Goal: Information Seeking & Learning: Check status

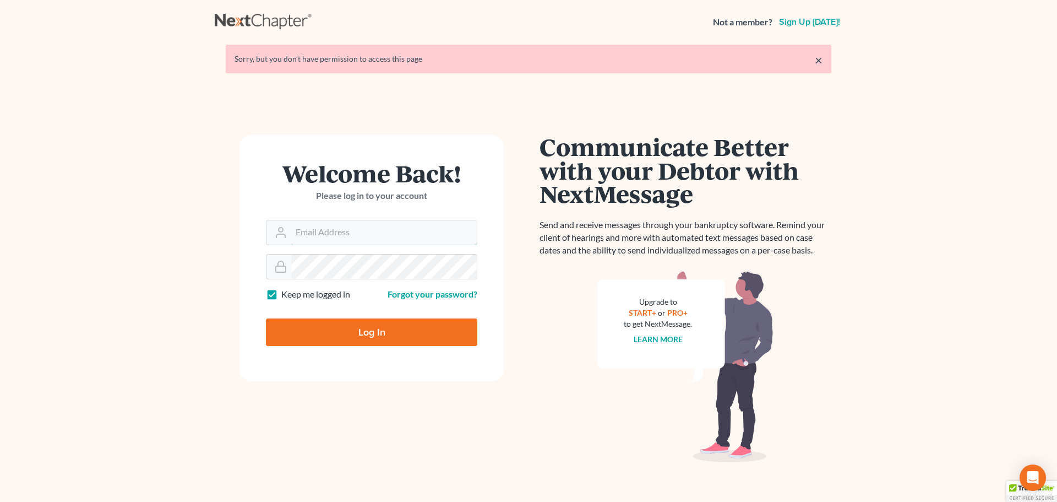
type input "[PERSON_NAME][EMAIL_ADDRESS][DOMAIN_NAME]"
click at [394, 327] on input "Log In" at bounding box center [371, 332] width 211 height 28
type input "Thinking..."
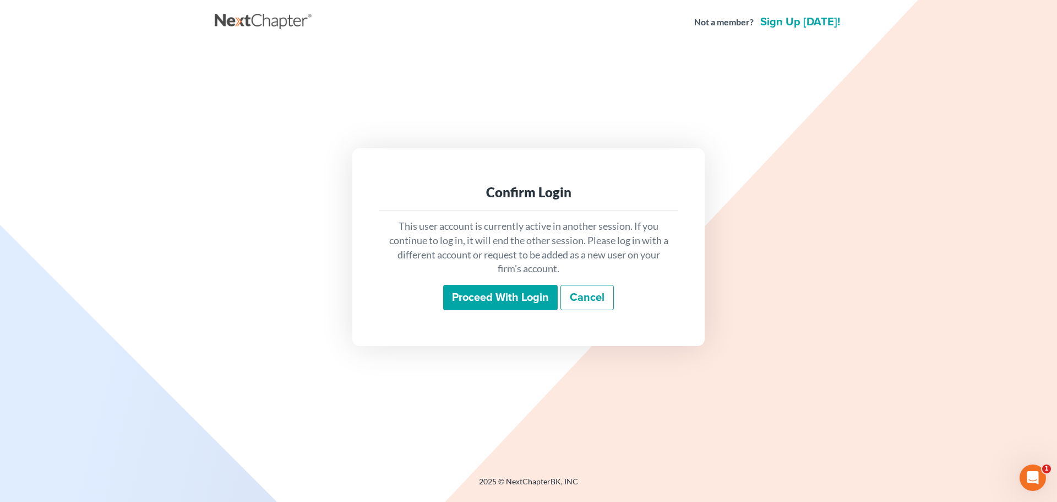
click at [498, 295] on input "Proceed with login" at bounding box center [500, 297] width 115 height 25
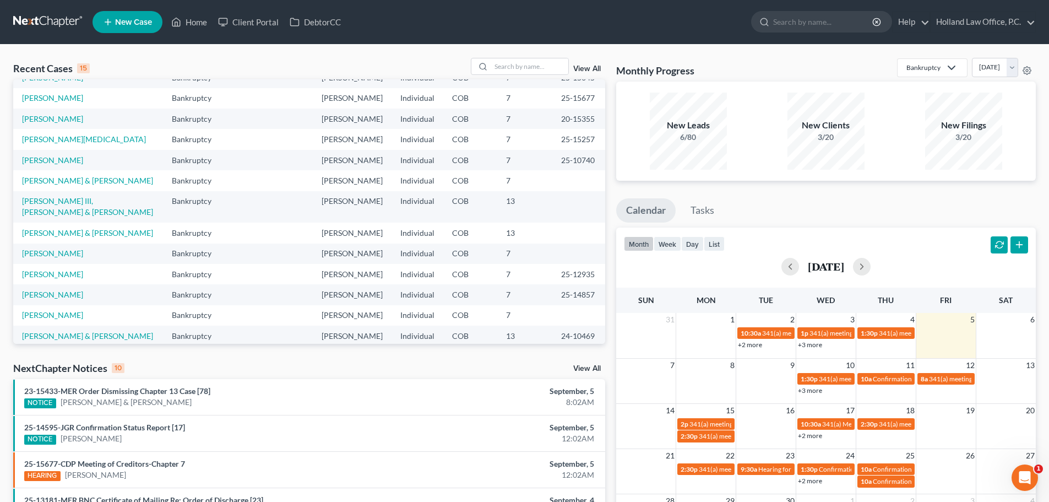
scroll to position [55, 0]
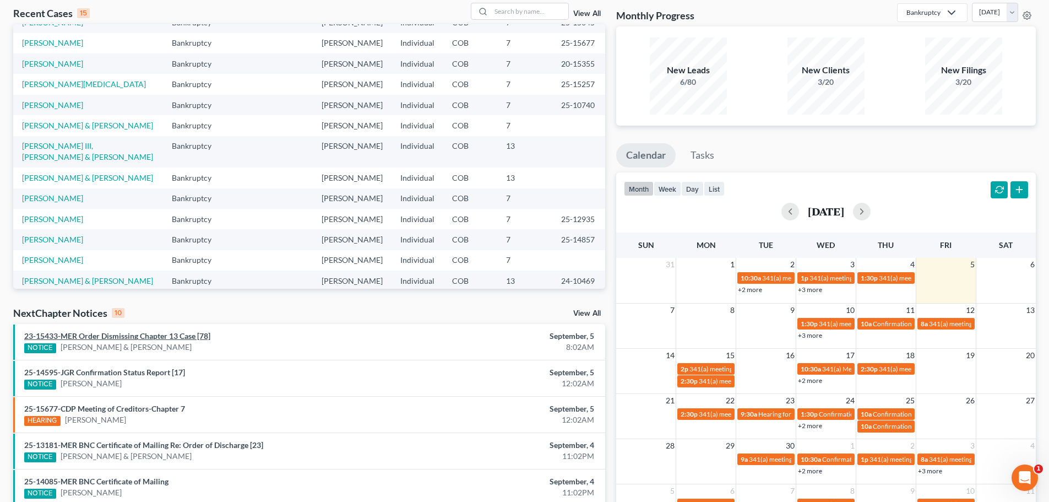
click at [157, 334] on link "23-15433-MER Order Dismissing Chapter 13 Case [78]" at bounding box center [117, 335] width 186 height 9
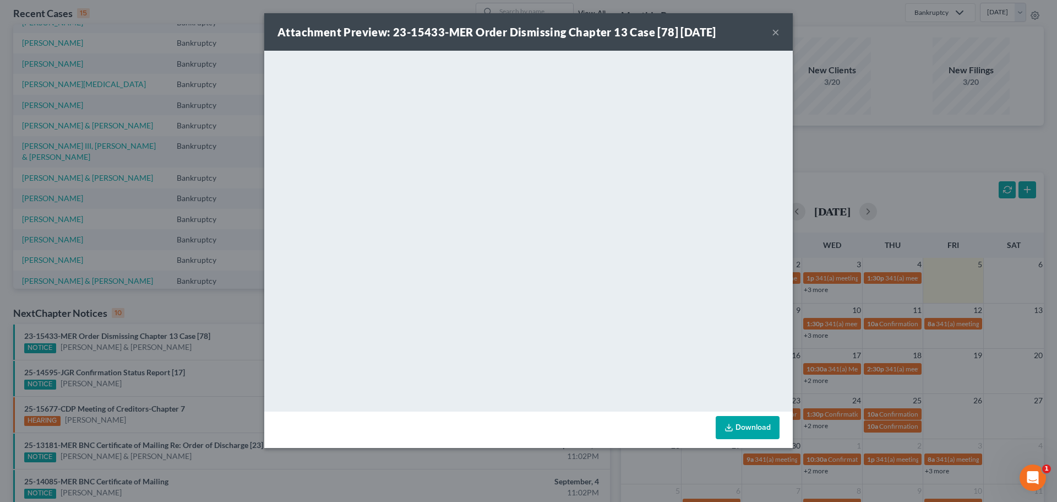
click at [775, 32] on button "×" at bounding box center [776, 31] width 8 height 13
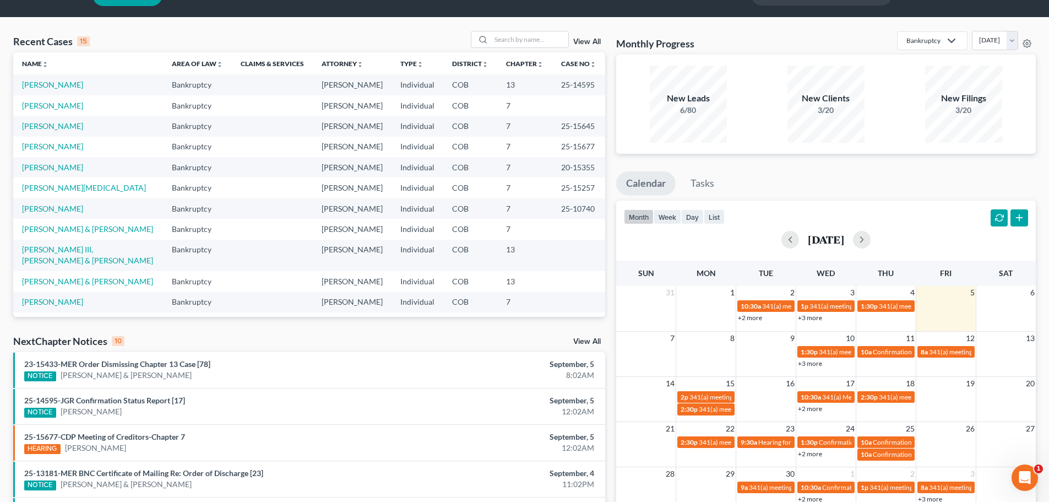
scroll to position [0, 0]
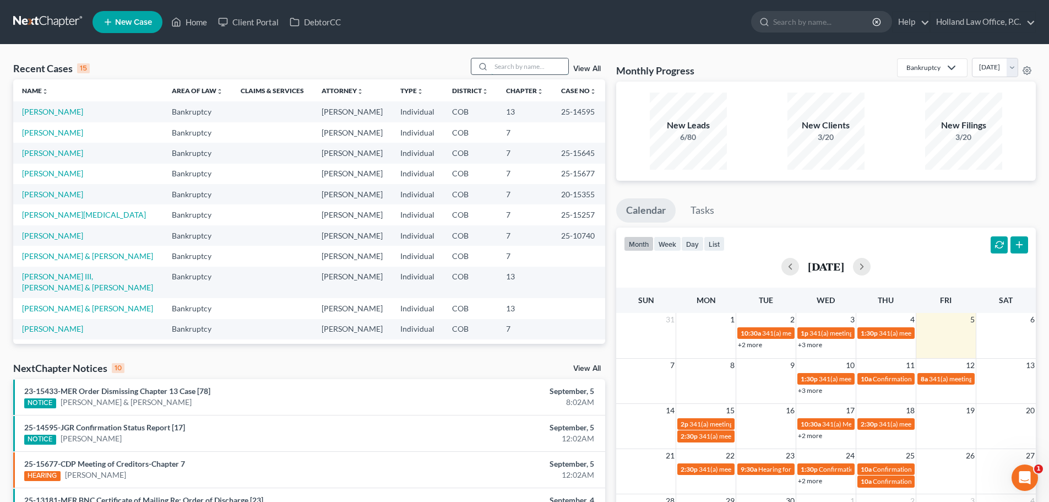
click at [514, 67] on input "search" at bounding box center [529, 66] width 77 height 16
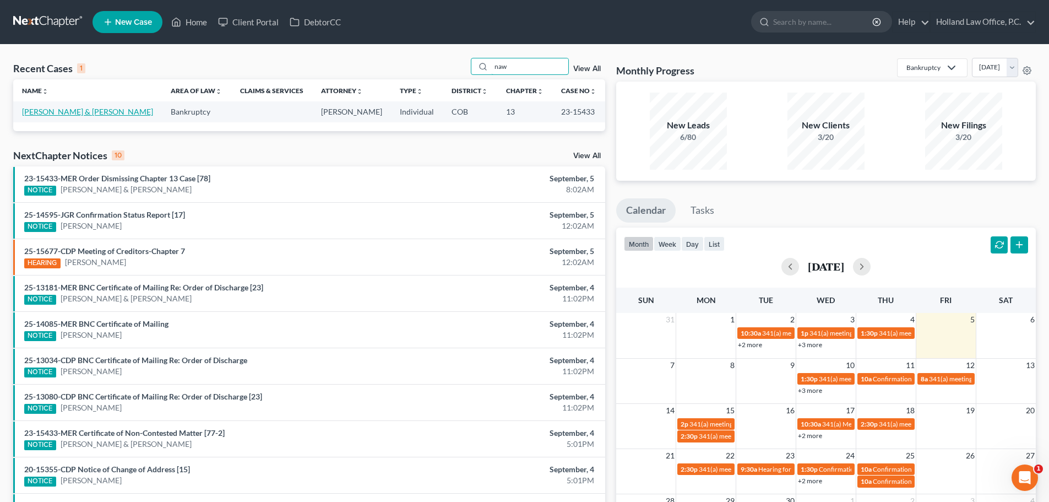
type input "naw"
click at [50, 109] on link "[PERSON_NAME] & [PERSON_NAME]" at bounding box center [87, 111] width 131 height 9
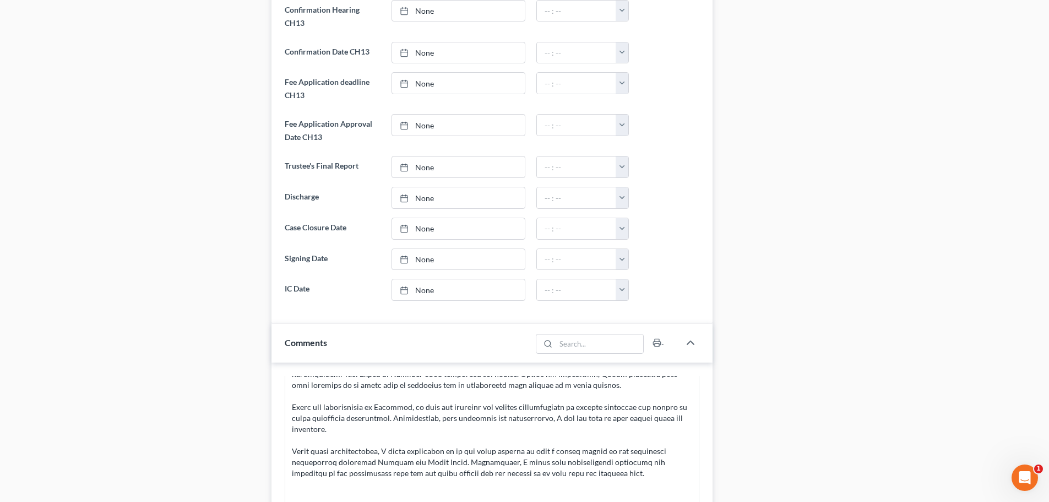
scroll to position [936, 0]
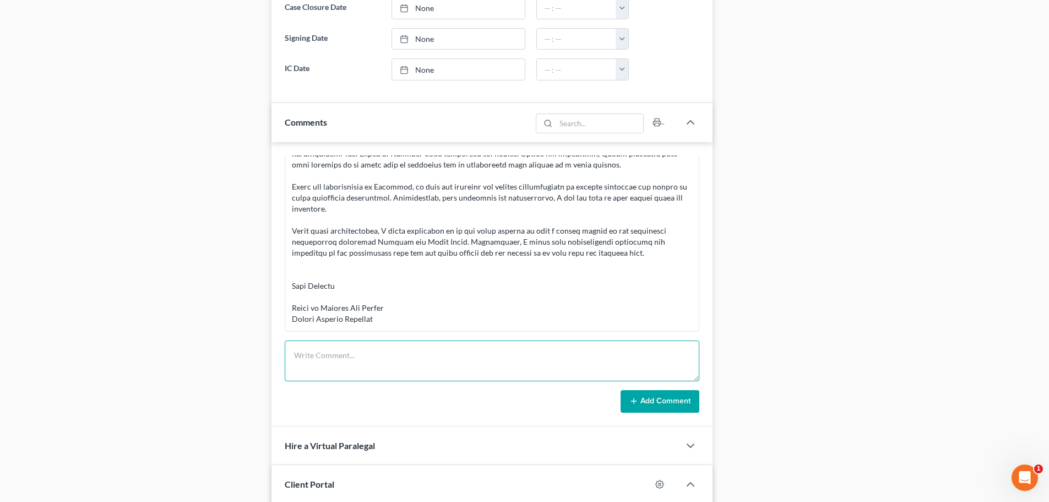
click at [324, 358] on textarea at bounding box center [492, 360] width 415 height 41
paste textarea "[PERSON_NAME], Your Chapter 13 bankruptcy case was dismissed this morning. Sinc…"
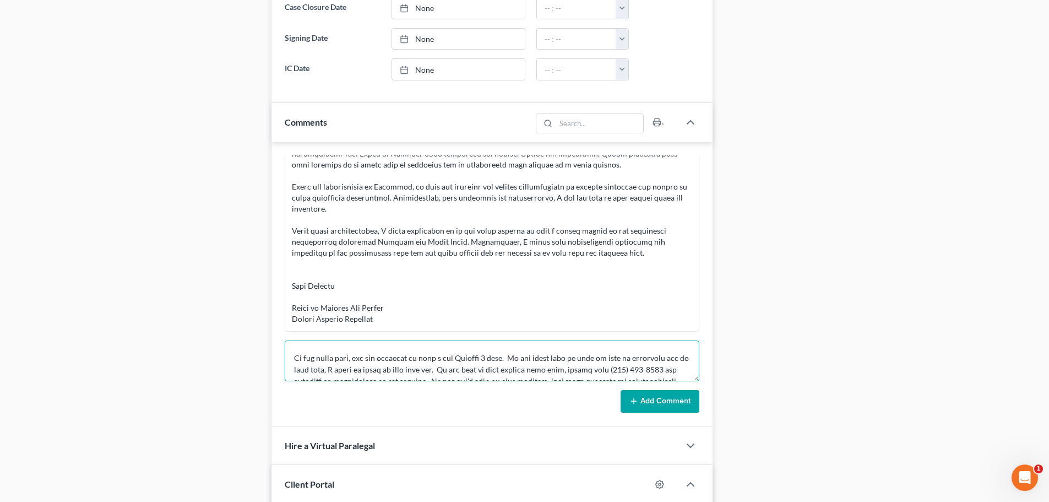
type textarea "[PERSON_NAME], Your Chapter 13 bankruptcy case was dismissed this morning. Sinc…"
click at [676, 404] on button "Add Comment" at bounding box center [660, 401] width 79 height 23
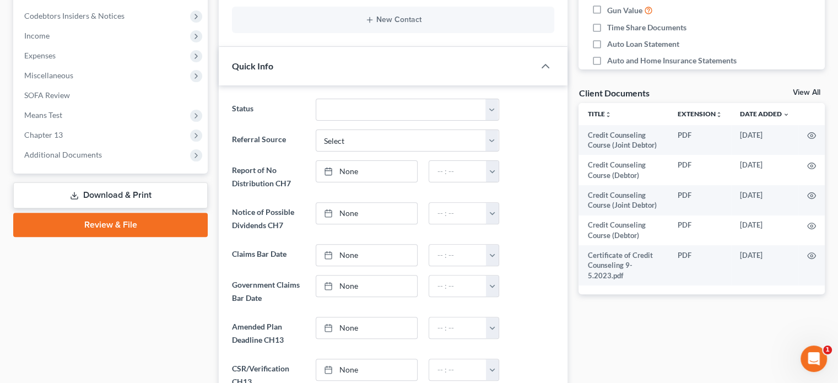
scroll to position [275, 0]
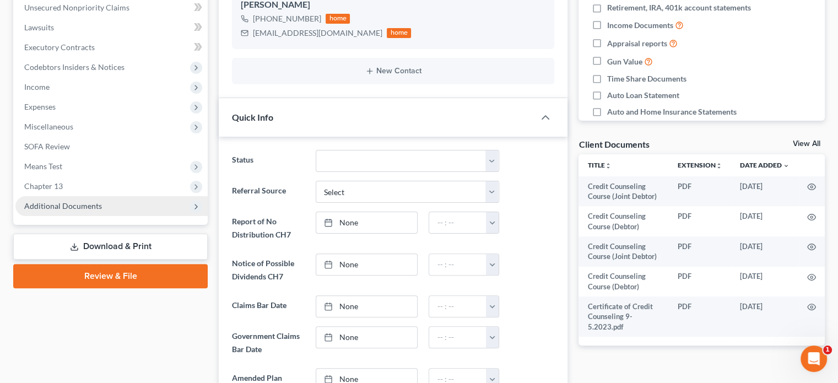
click at [77, 202] on span "Additional Documents" at bounding box center [63, 205] width 78 height 9
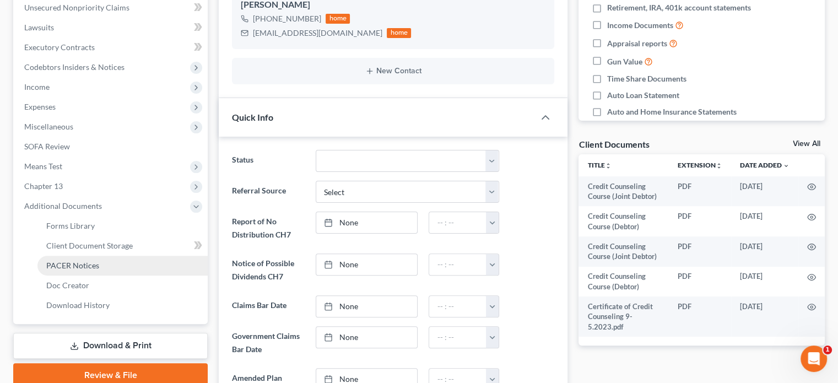
click at [76, 264] on span "PACER Notices" at bounding box center [72, 264] width 53 height 9
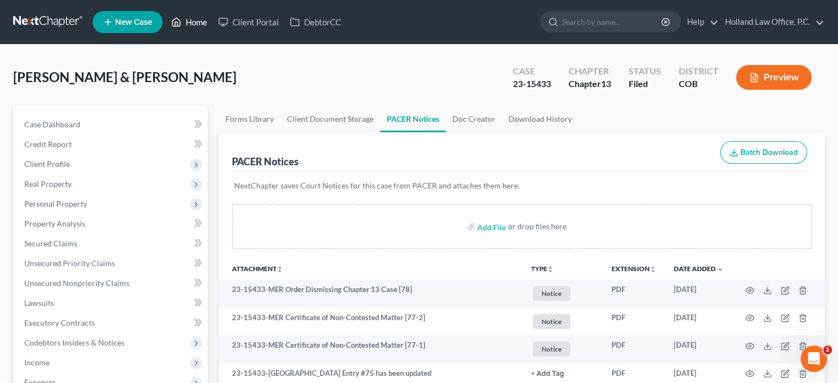
click at [196, 23] on link "Home" at bounding box center [189, 22] width 47 height 20
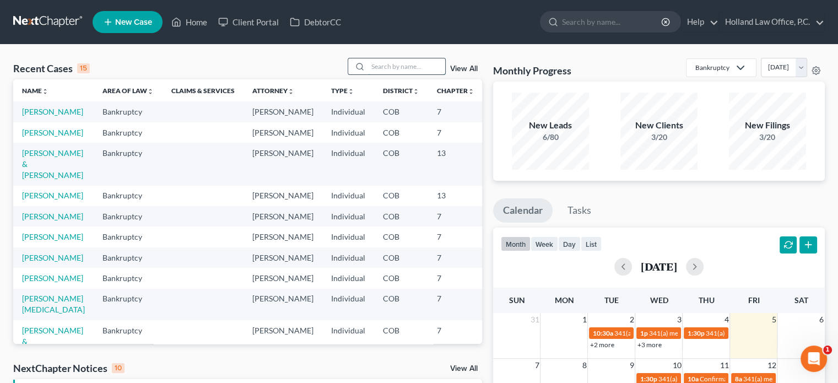
click at [403, 61] on input "search" at bounding box center [406, 66] width 77 height 16
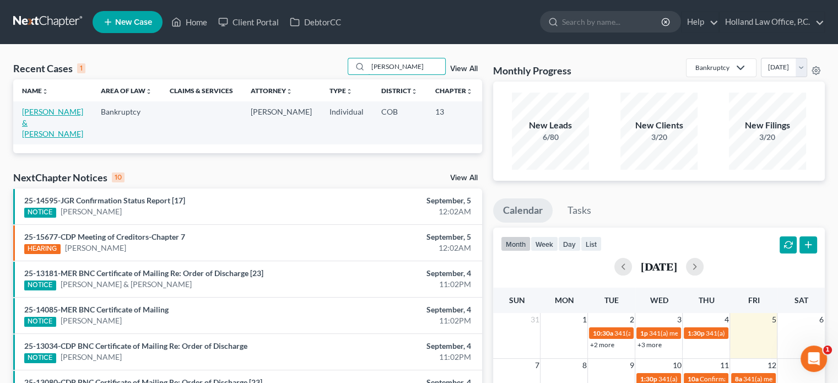
type input "[PERSON_NAME]"
click at [25, 118] on link "[PERSON_NAME] & [PERSON_NAME]" at bounding box center [52, 122] width 61 height 31
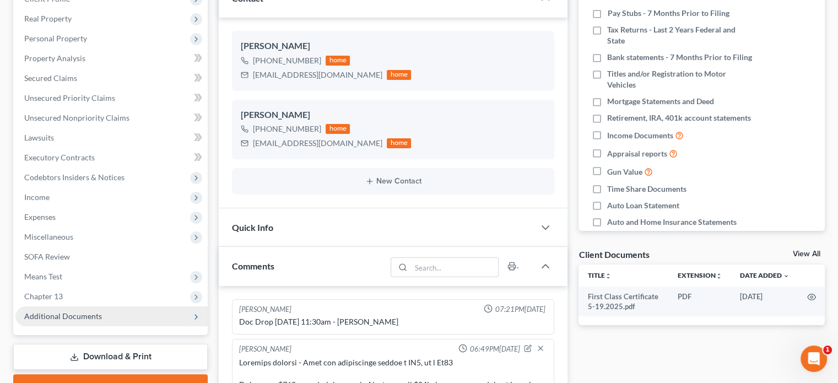
scroll to position [266, 0]
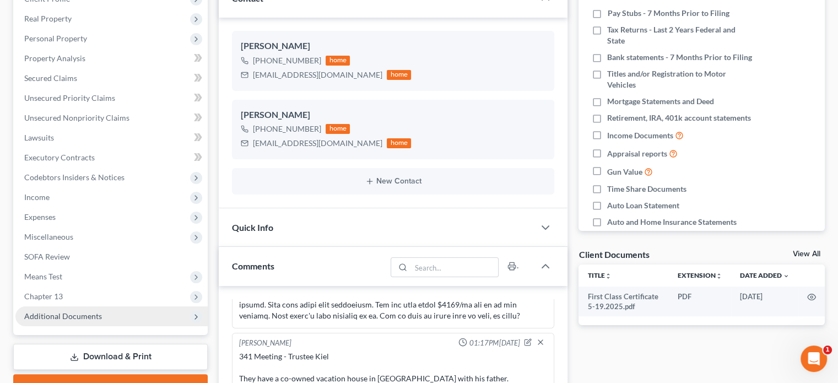
click at [50, 317] on span "Additional Documents" at bounding box center [63, 315] width 78 height 9
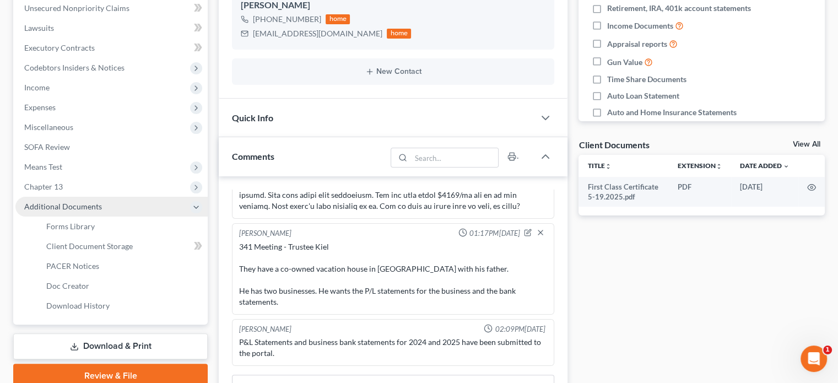
scroll to position [275, 0]
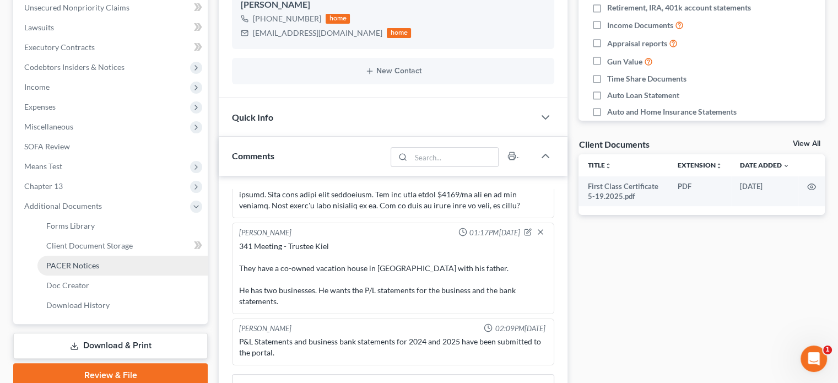
click at [67, 261] on span "PACER Notices" at bounding box center [72, 264] width 53 height 9
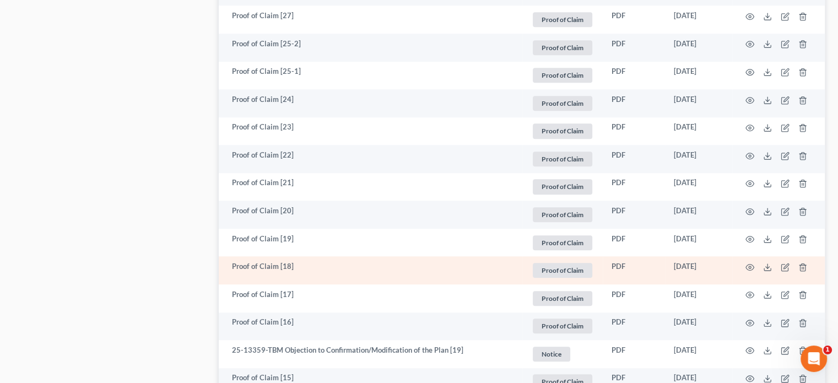
scroll to position [881, 0]
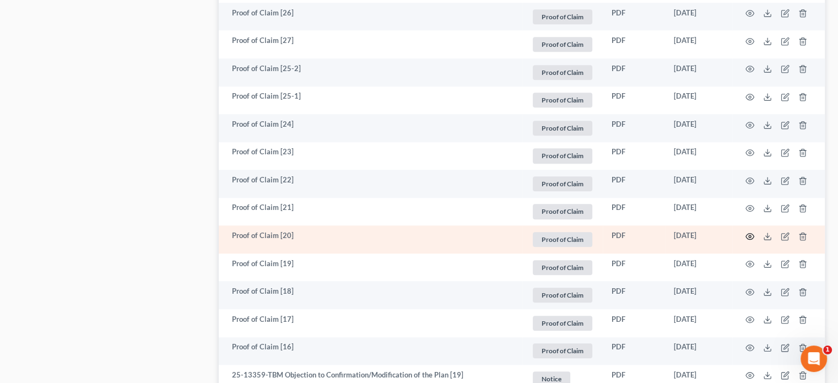
click at [749, 236] on icon "button" at bounding box center [749, 236] width 9 height 9
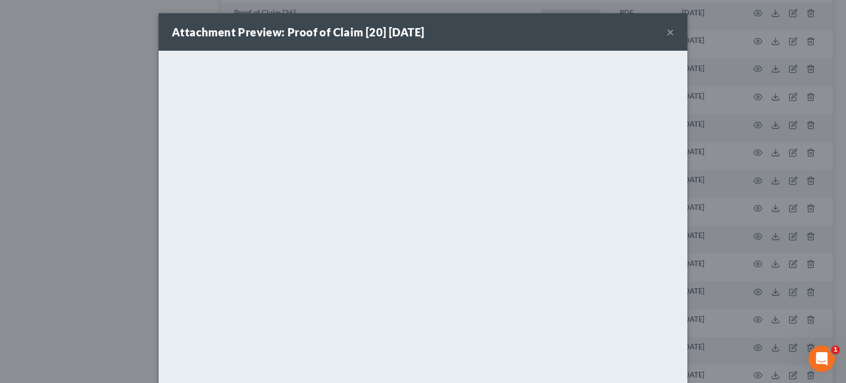
click at [666, 30] on button "×" at bounding box center [670, 31] width 8 height 13
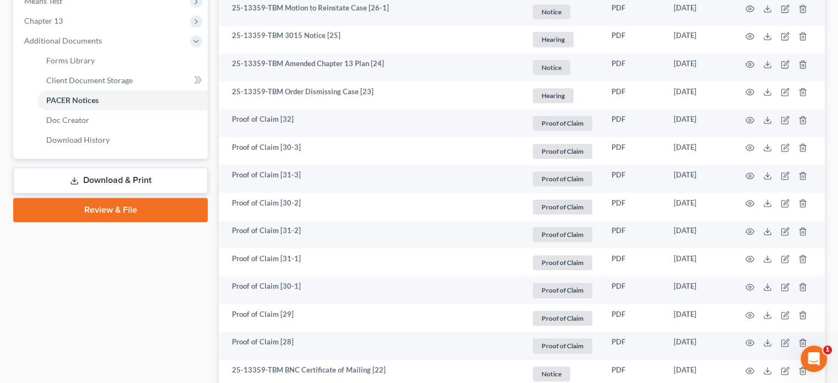
scroll to position [496, 0]
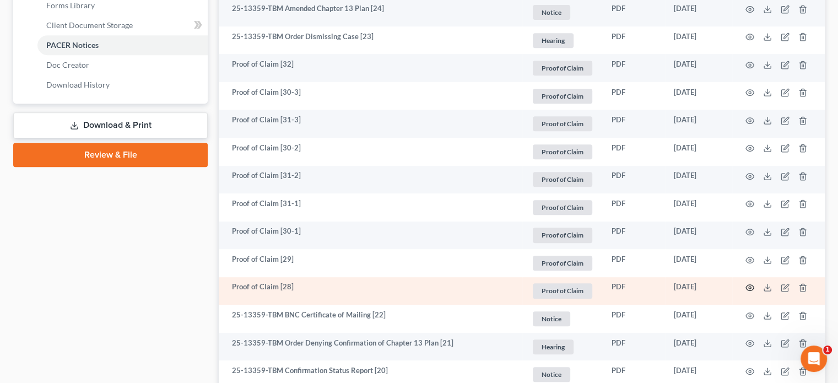
click at [751, 289] on icon "button" at bounding box center [749, 287] width 9 height 9
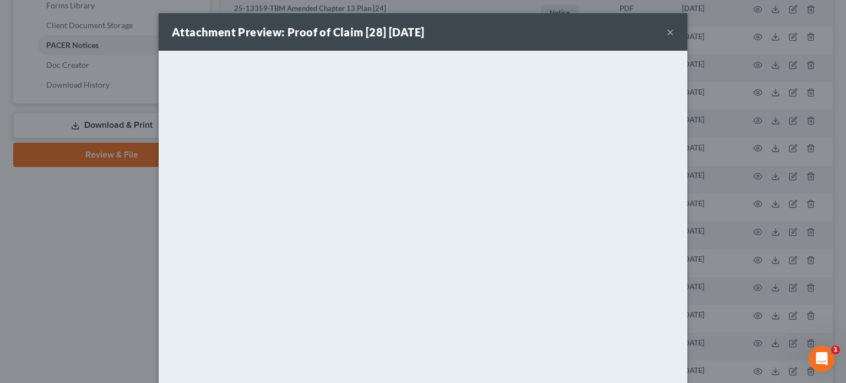
click at [666, 25] on button "×" at bounding box center [670, 31] width 8 height 13
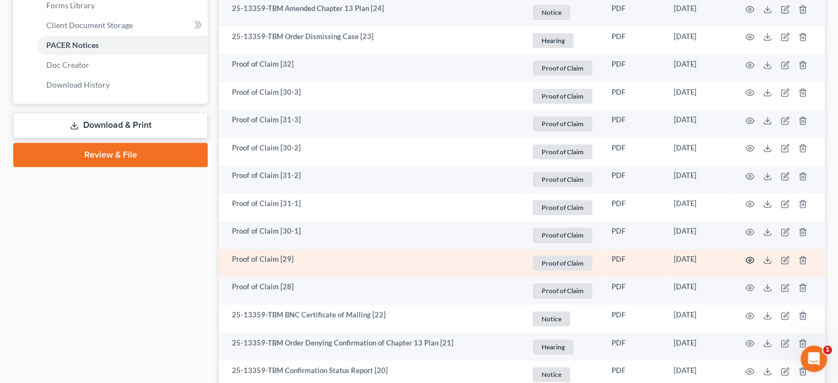
click at [747, 255] on icon "button" at bounding box center [749, 259] width 9 height 9
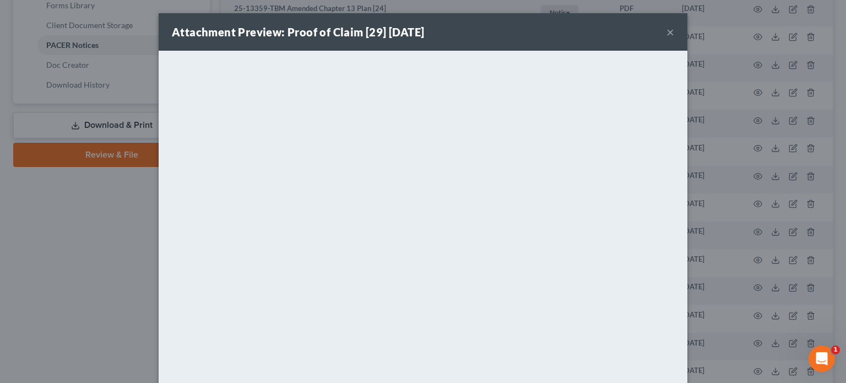
click at [666, 36] on button "×" at bounding box center [670, 31] width 8 height 13
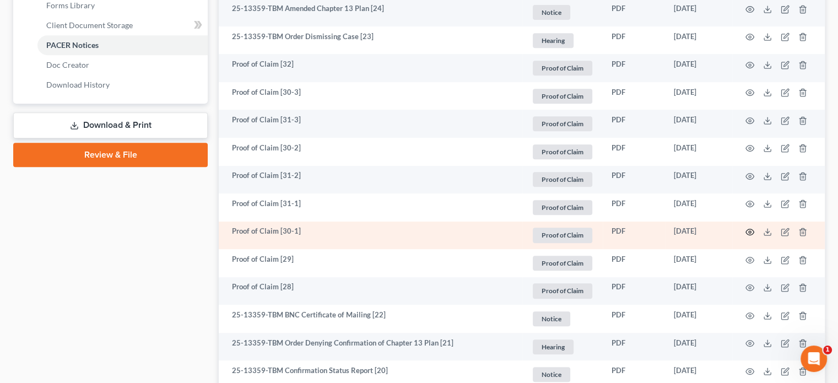
click at [748, 228] on icon "button" at bounding box center [749, 231] width 9 height 9
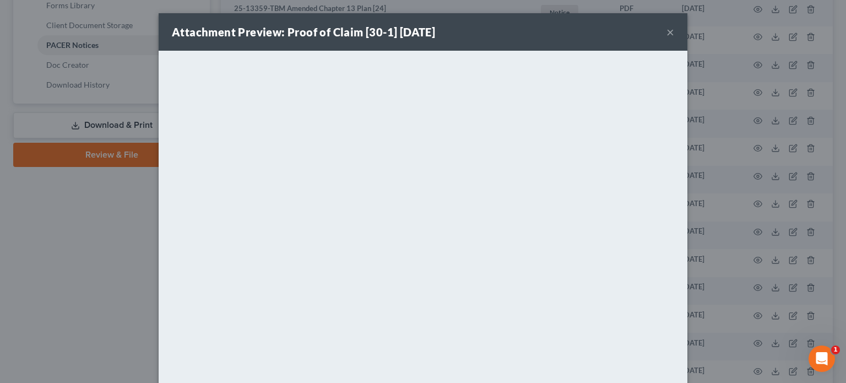
click at [667, 32] on button "×" at bounding box center [670, 31] width 8 height 13
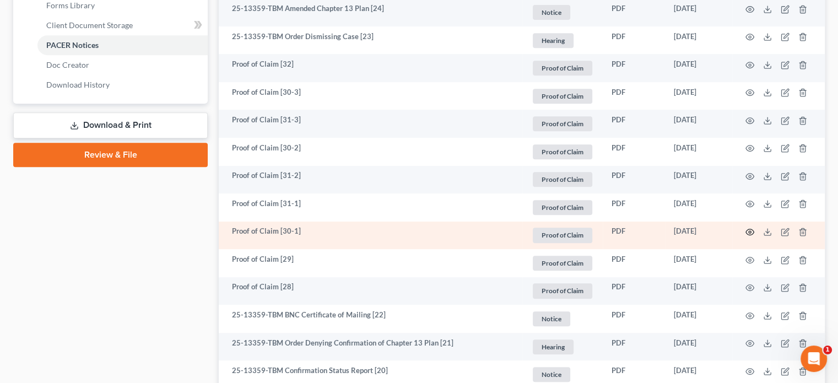
click at [751, 231] on icon "button" at bounding box center [749, 231] width 9 height 9
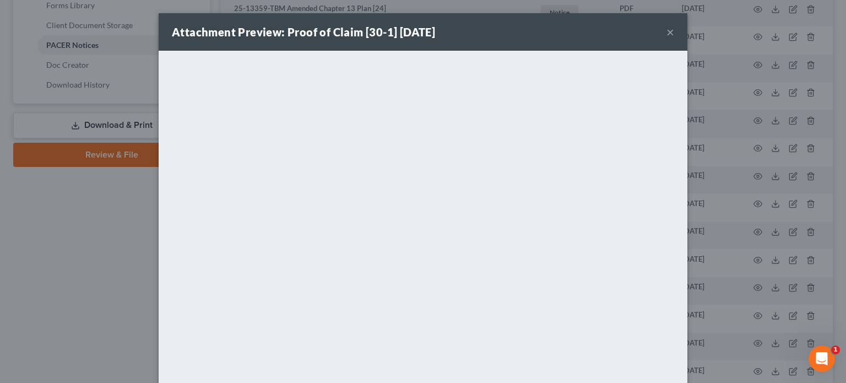
click at [667, 35] on button "×" at bounding box center [670, 31] width 8 height 13
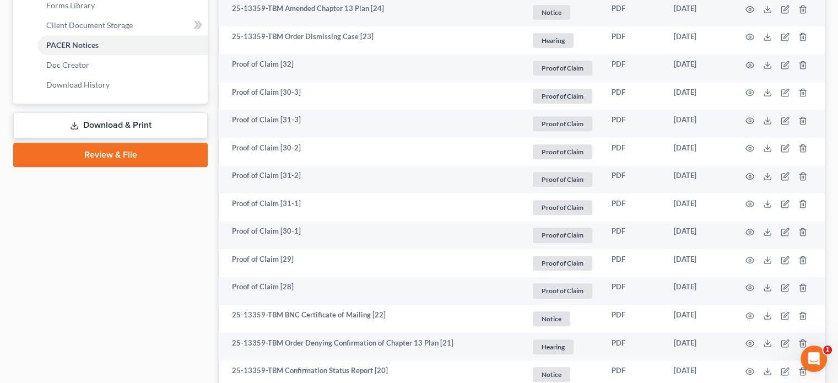
scroll to position [441, 0]
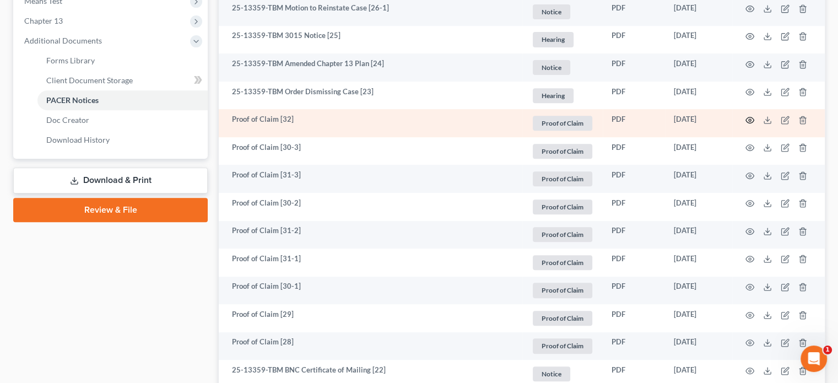
click at [747, 121] on icon "button" at bounding box center [749, 120] width 9 height 9
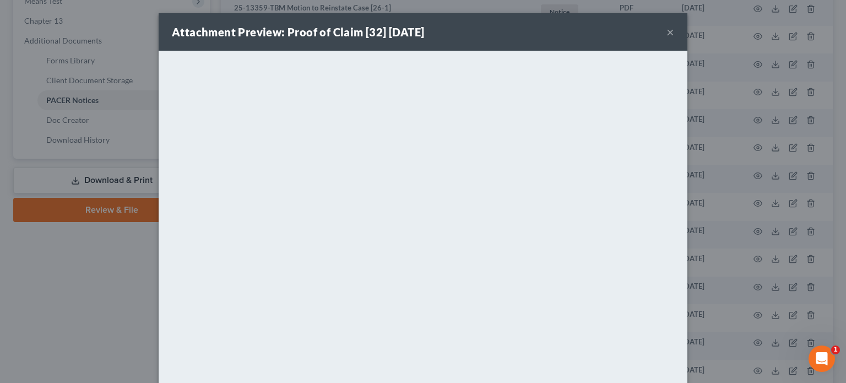
click at [667, 32] on button "×" at bounding box center [670, 31] width 8 height 13
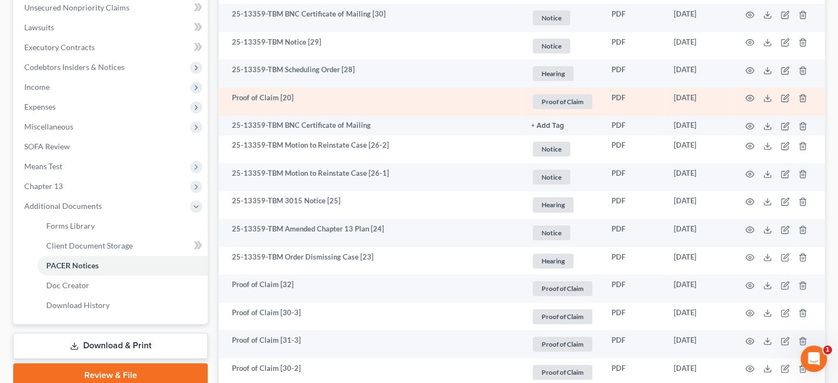
scroll to position [220, 0]
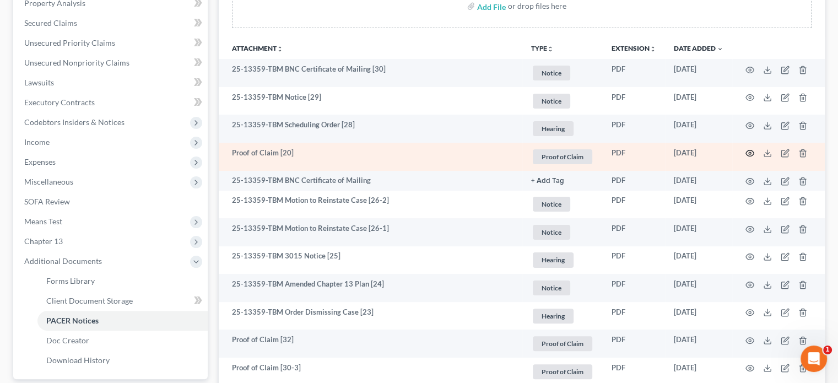
click at [747, 154] on icon "button" at bounding box center [749, 153] width 9 height 9
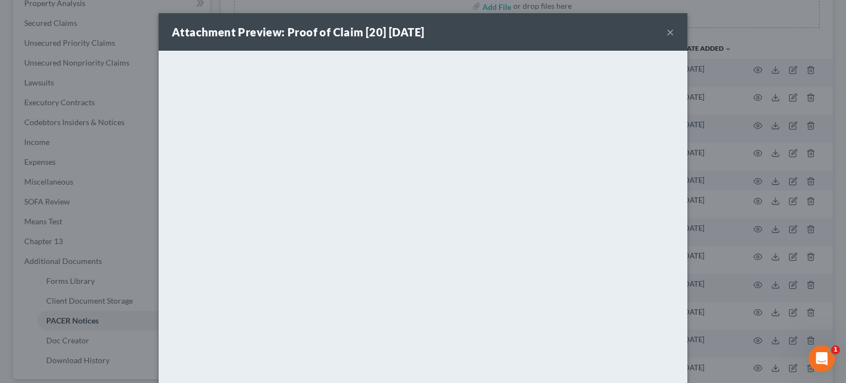
click at [666, 32] on button "×" at bounding box center [670, 31] width 8 height 13
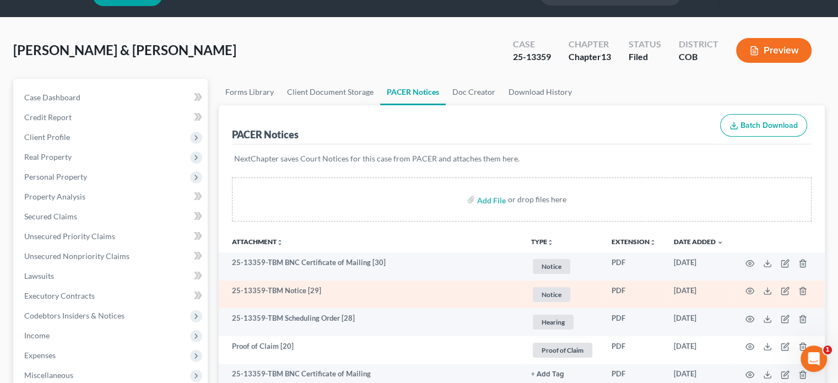
scroll to position [0, 0]
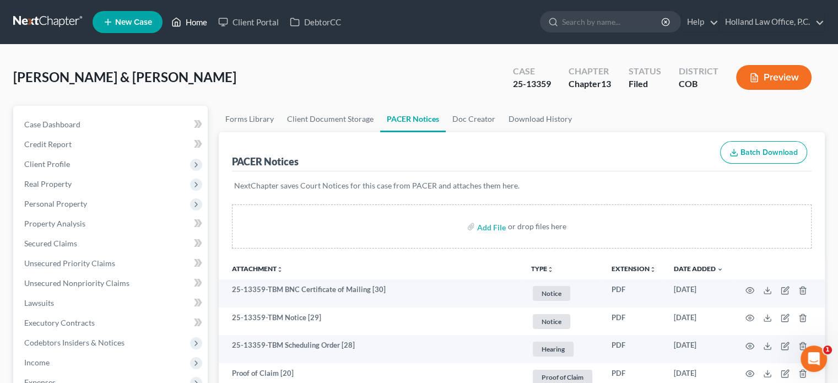
click at [204, 21] on link "Home" at bounding box center [189, 22] width 47 height 20
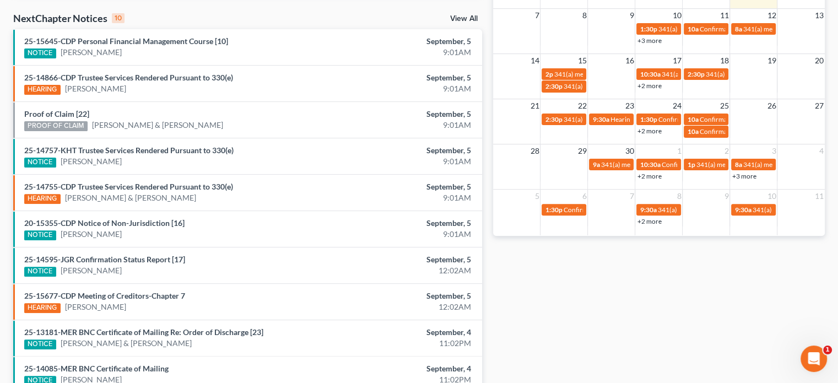
scroll to position [330, 0]
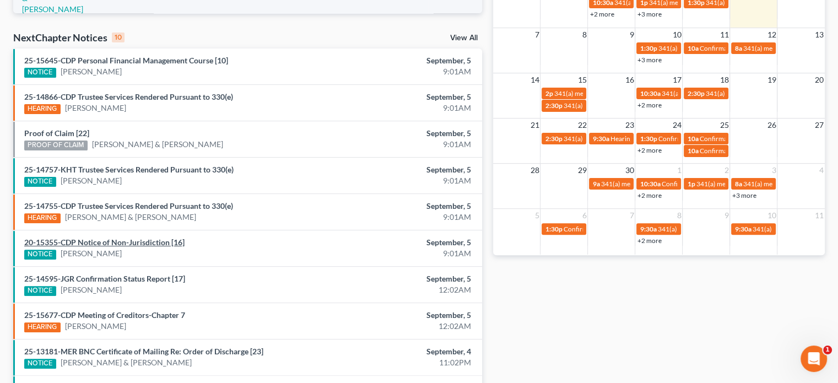
click at [112, 237] on link "20-15355-CDP Notice of Non-Jurisdiction [16]" at bounding box center [104, 241] width 160 height 9
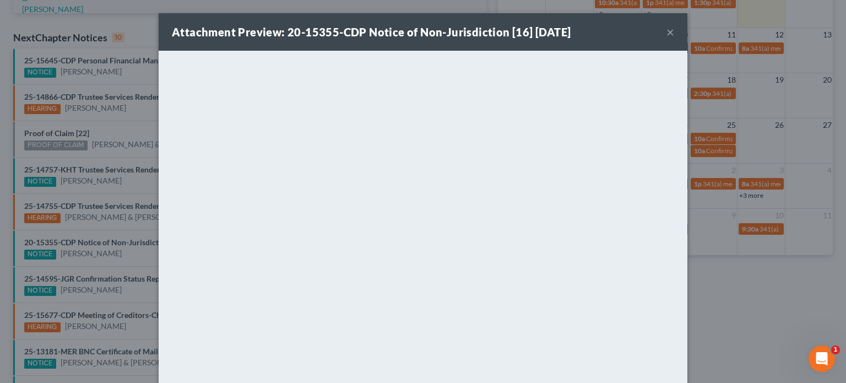
click at [667, 35] on button "×" at bounding box center [670, 31] width 8 height 13
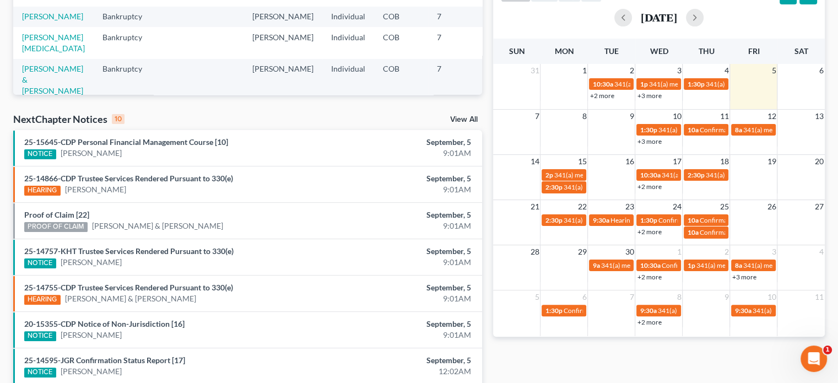
scroll to position [0, 0]
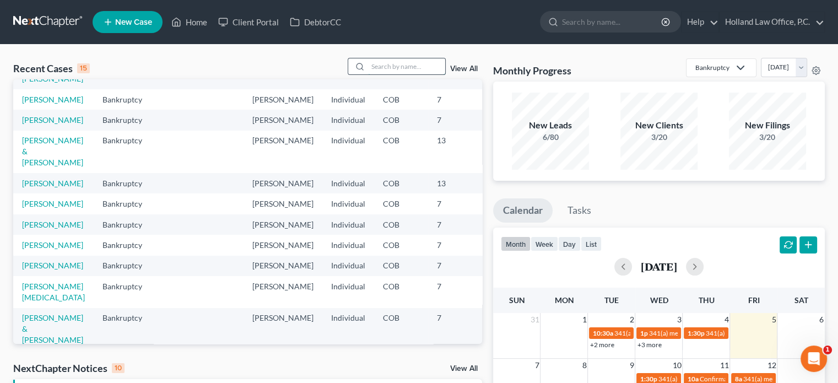
click at [396, 63] on input "search" at bounding box center [406, 66] width 77 height 16
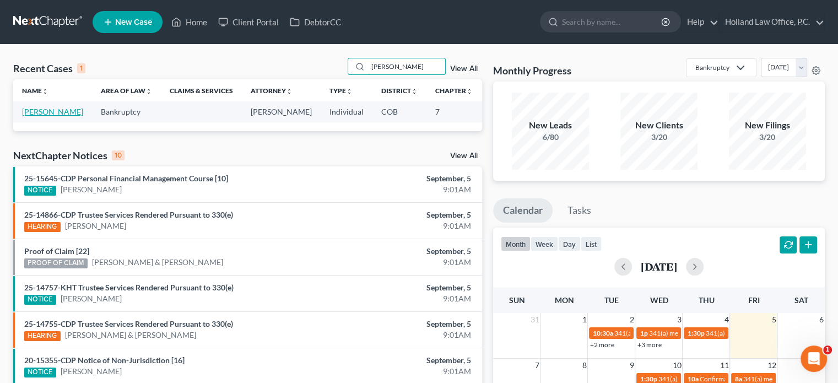
type input "[PERSON_NAME]"
click at [24, 115] on link "[PERSON_NAME]" at bounding box center [52, 111] width 61 height 9
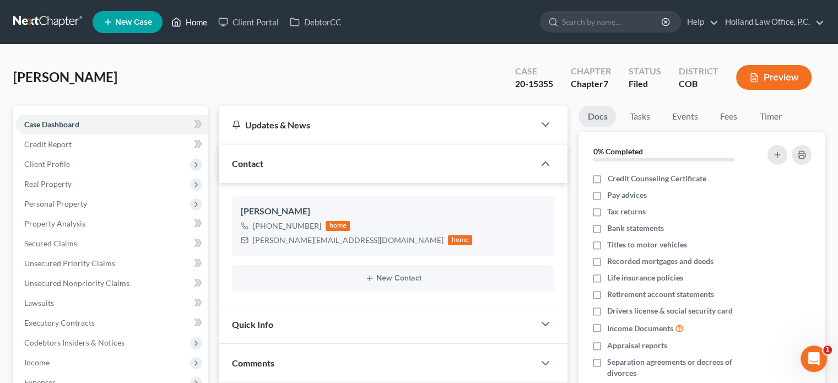
click at [202, 24] on link "Home" at bounding box center [189, 22] width 47 height 20
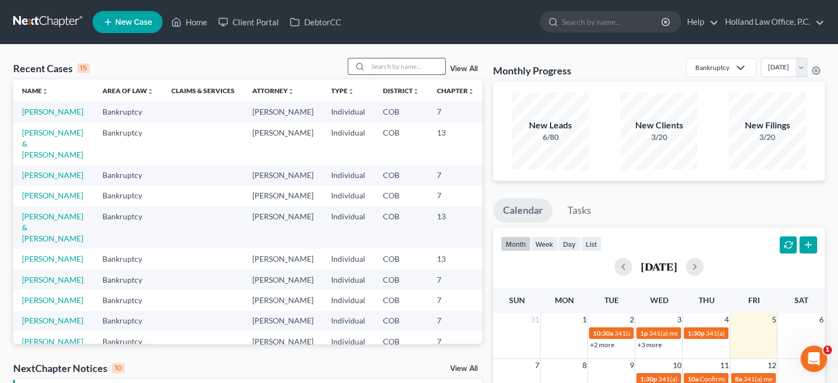
click at [385, 64] on input "search" at bounding box center [406, 66] width 77 height 16
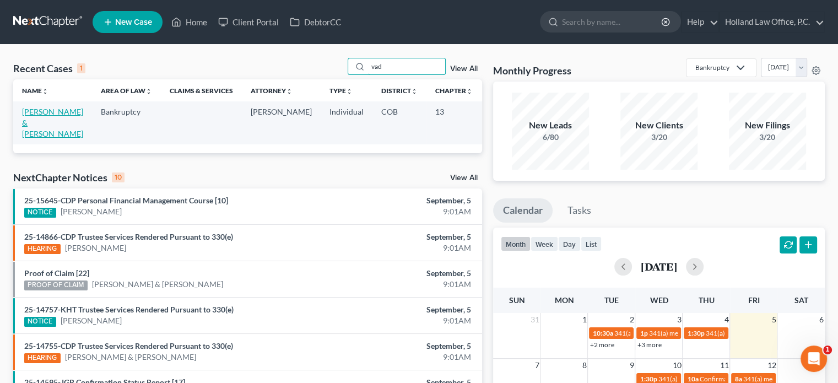
type input "vad"
click at [39, 121] on link "[PERSON_NAME] & [PERSON_NAME]" at bounding box center [52, 122] width 61 height 31
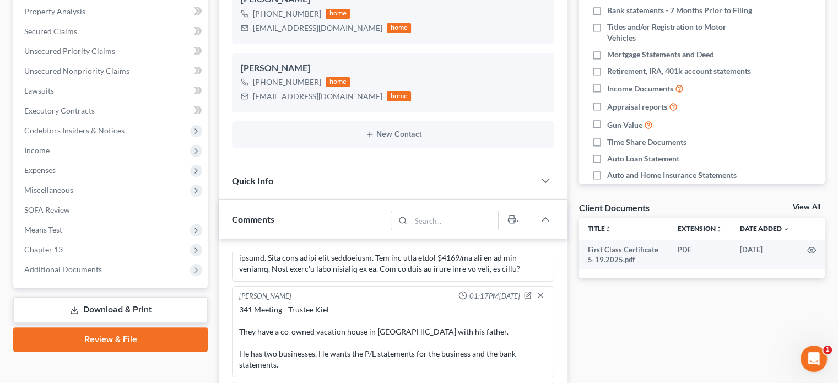
scroll to position [275, 0]
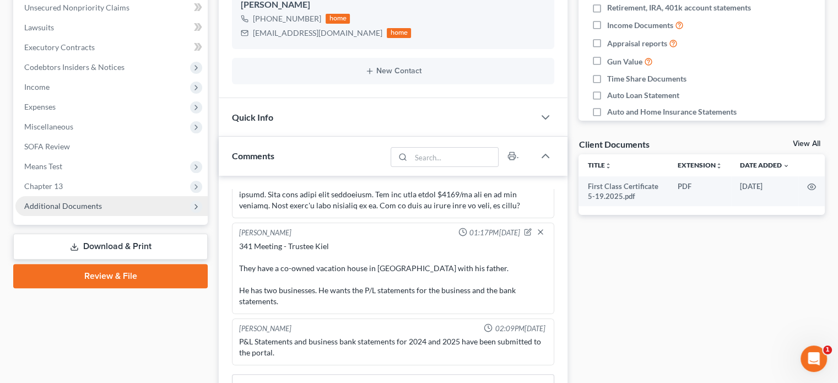
click at [43, 209] on span "Additional Documents" at bounding box center [63, 205] width 78 height 9
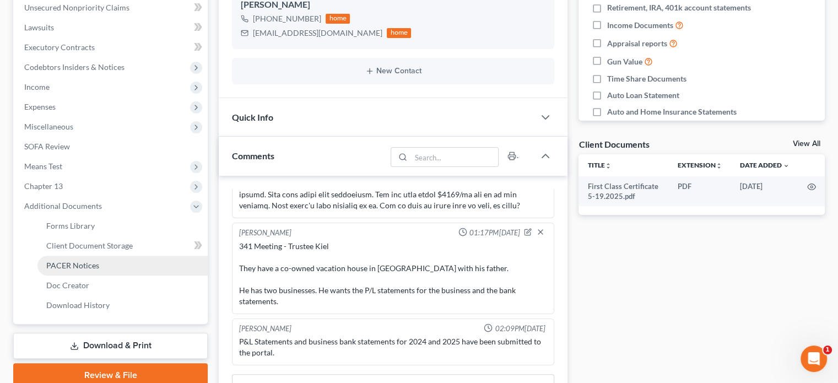
click at [74, 265] on span "PACER Notices" at bounding box center [72, 264] width 53 height 9
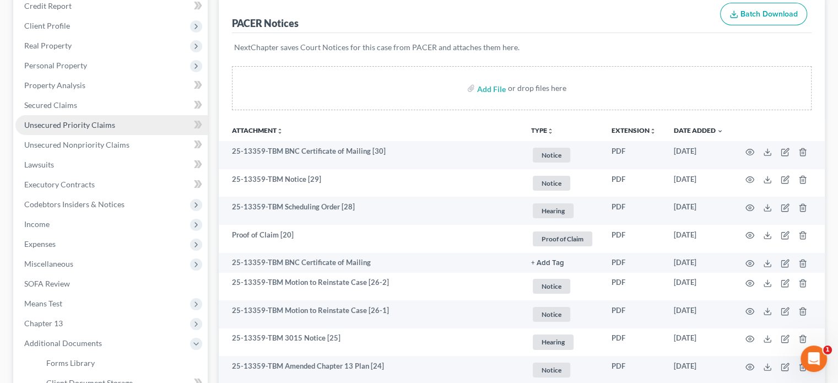
scroll to position [165, 0]
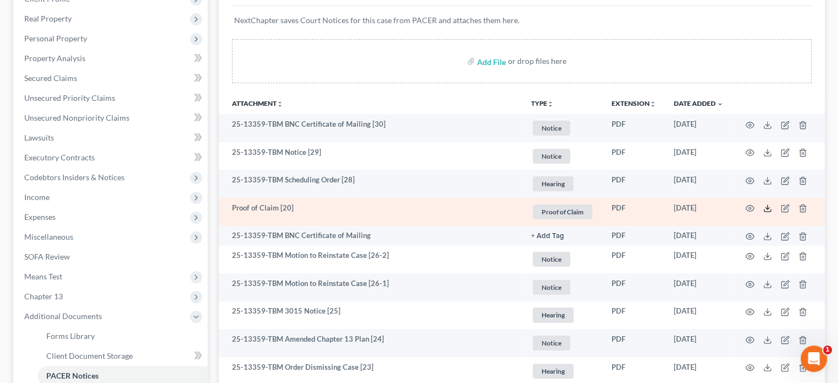
click at [769, 205] on icon at bounding box center [767, 208] width 9 height 9
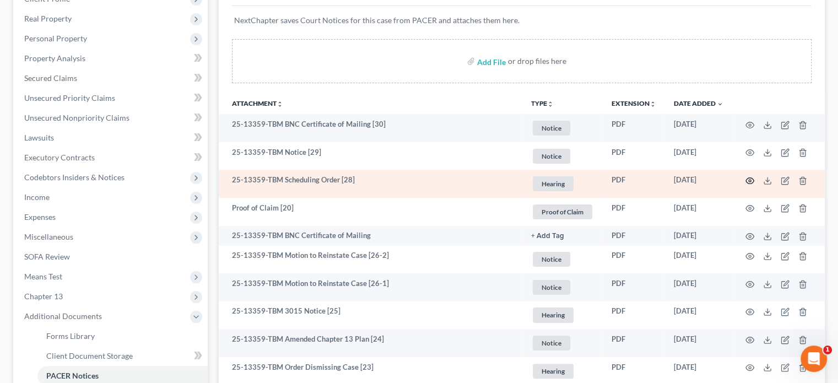
click at [749, 178] on icon "button" at bounding box center [749, 180] width 9 height 9
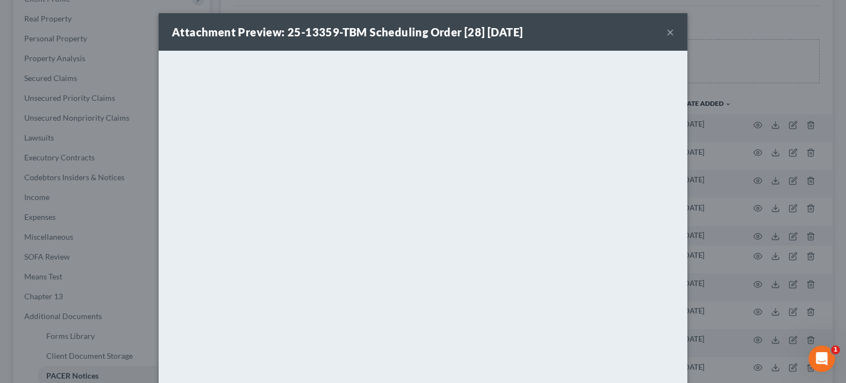
click at [666, 31] on button "×" at bounding box center [670, 31] width 8 height 13
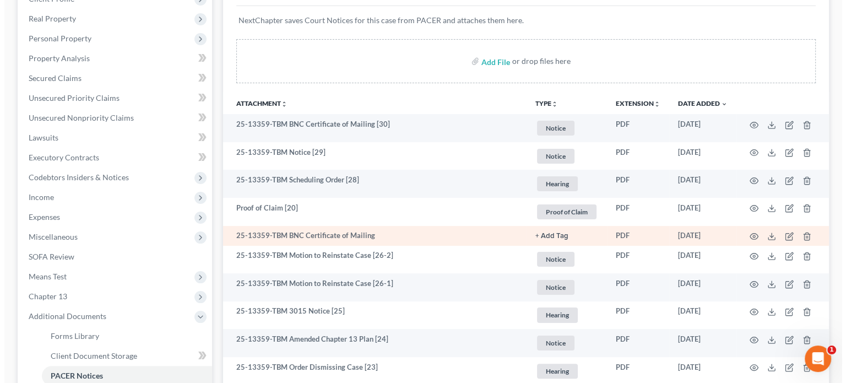
scroll to position [220, 0]
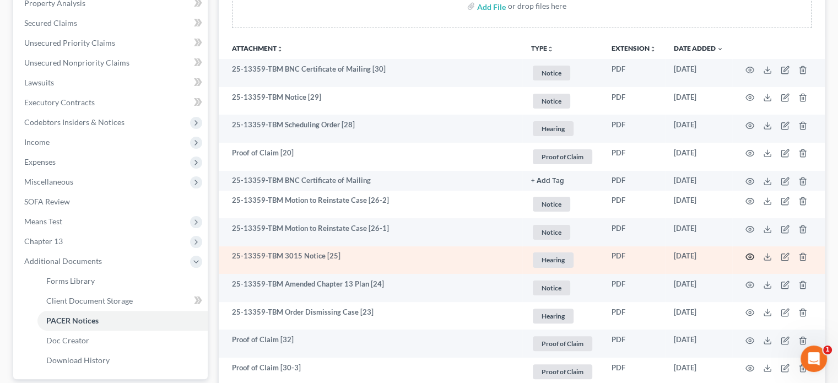
click at [751, 254] on icon "button" at bounding box center [749, 256] width 9 height 9
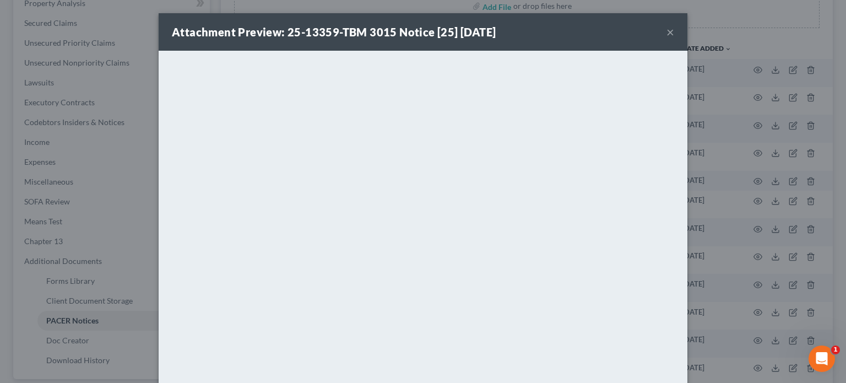
click at [667, 32] on button "×" at bounding box center [670, 31] width 8 height 13
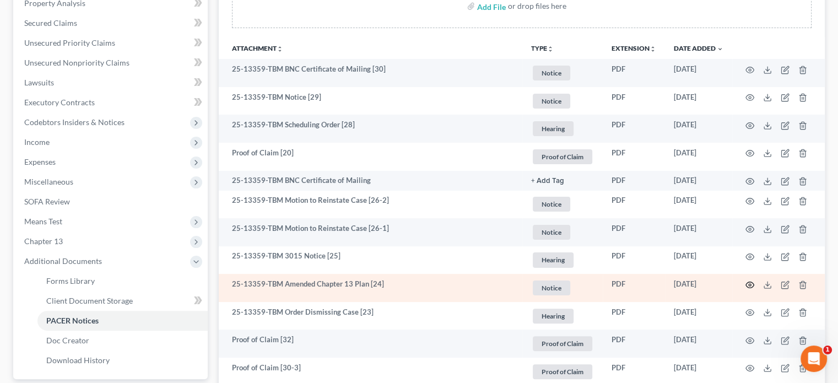
click at [750, 285] on circle "button" at bounding box center [749, 285] width 2 height 2
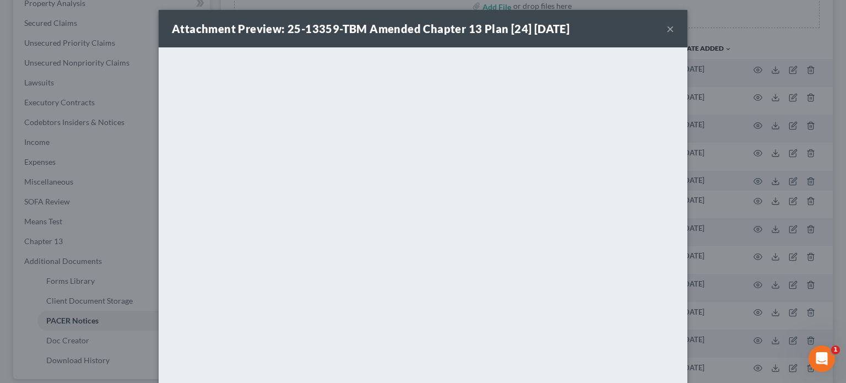
scroll to position [0, 0]
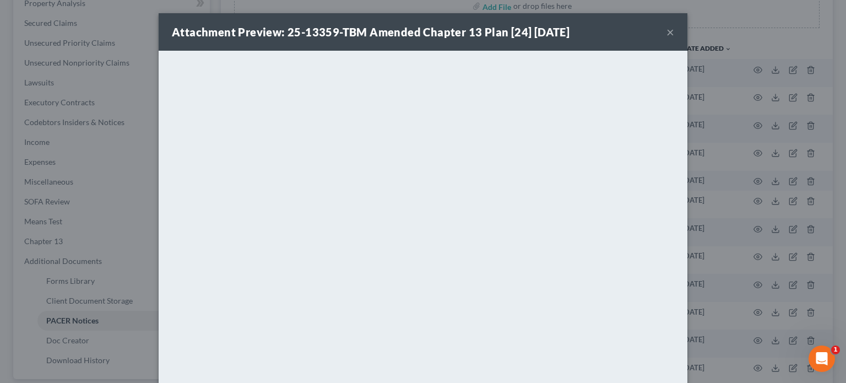
click at [666, 32] on button "×" at bounding box center [670, 31] width 8 height 13
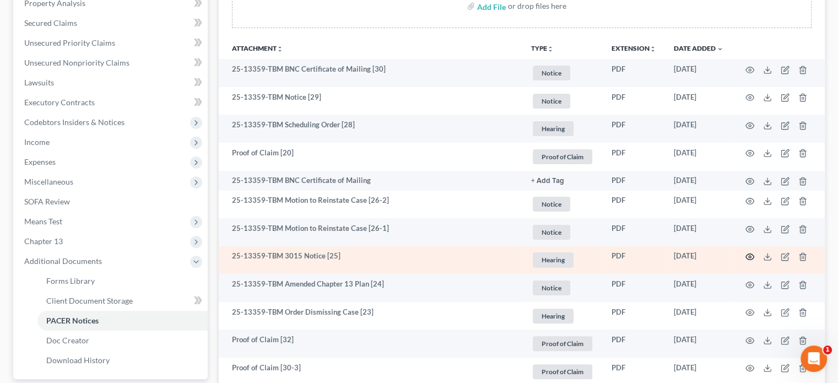
click at [748, 257] on icon "button" at bounding box center [749, 256] width 9 height 9
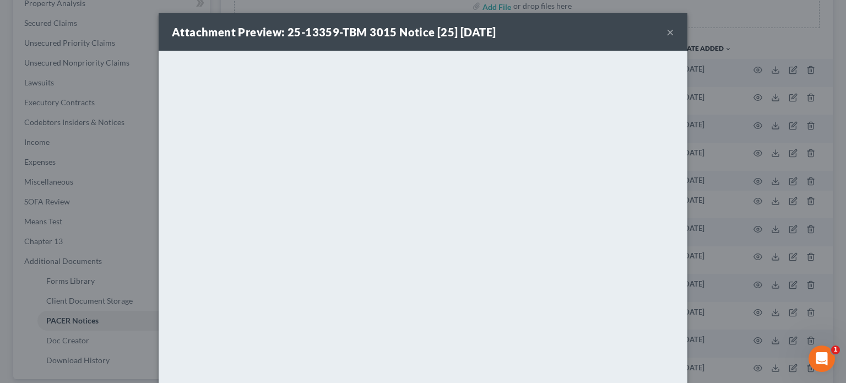
click at [667, 29] on button "×" at bounding box center [670, 31] width 8 height 13
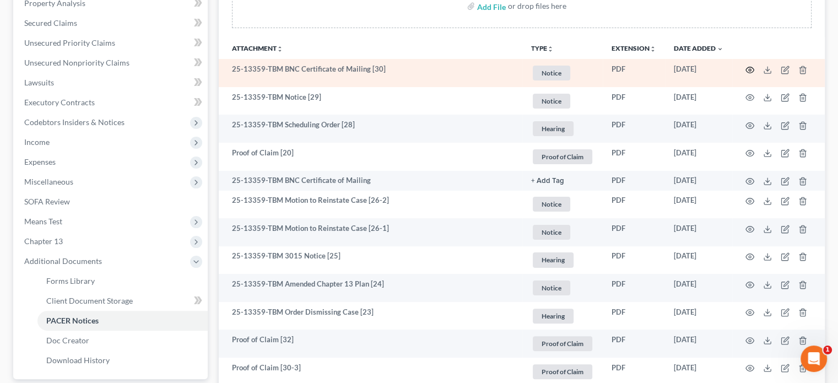
click at [751, 68] on icon "button" at bounding box center [749, 70] width 9 height 9
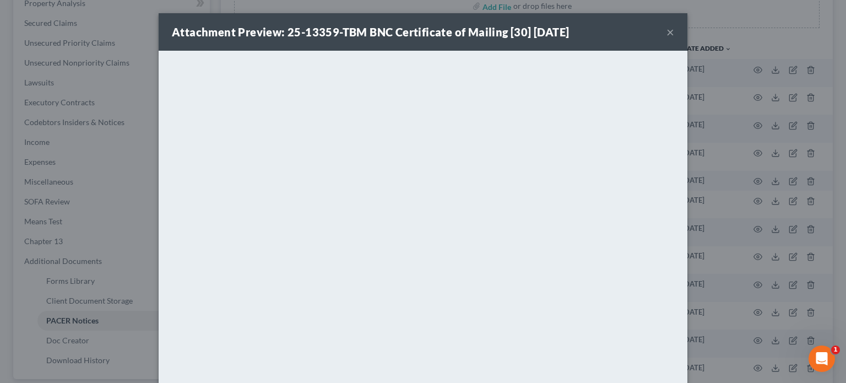
click at [666, 34] on button "×" at bounding box center [670, 31] width 8 height 13
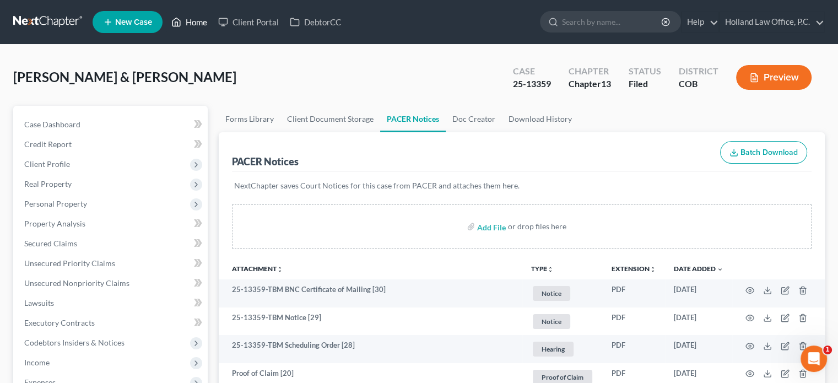
click at [198, 24] on link "Home" at bounding box center [189, 22] width 47 height 20
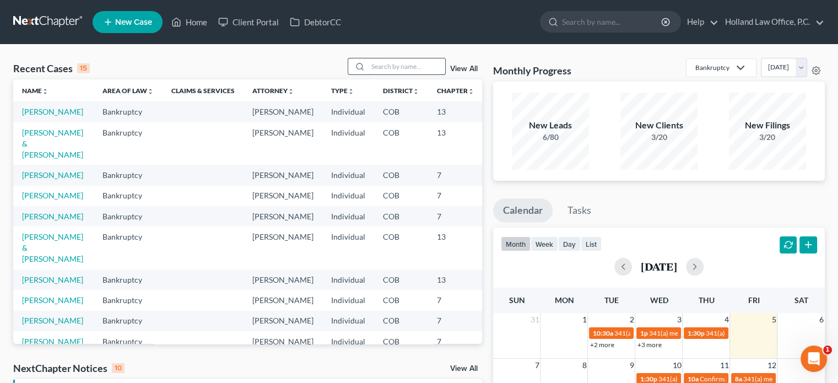
click at [379, 67] on input "search" at bounding box center [406, 66] width 77 height 16
type input "chase"
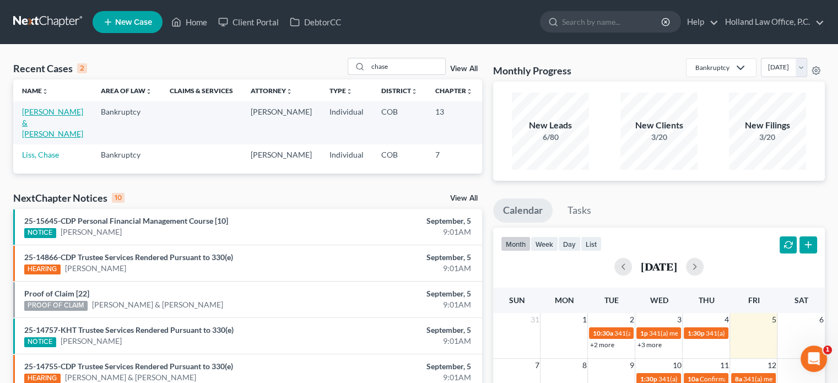
click at [25, 118] on link "[PERSON_NAME] & [PERSON_NAME]" at bounding box center [52, 122] width 61 height 31
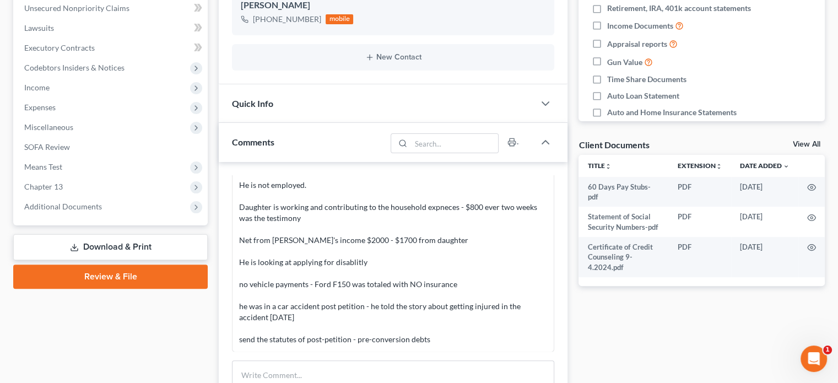
scroll to position [275, 0]
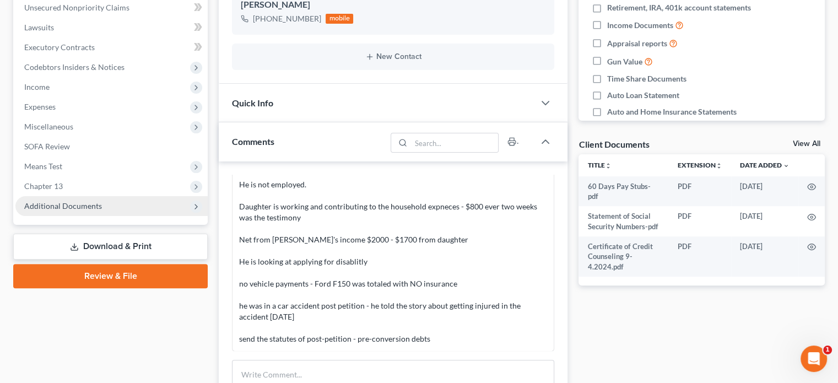
click at [39, 206] on span "Additional Documents" at bounding box center [63, 205] width 78 height 9
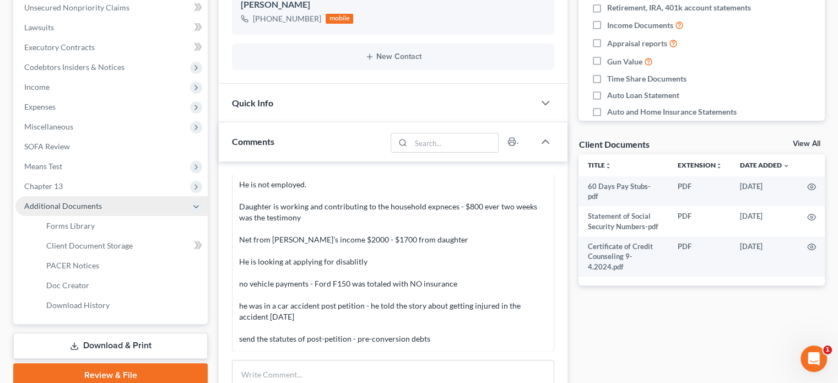
scroll to position [330, 0]
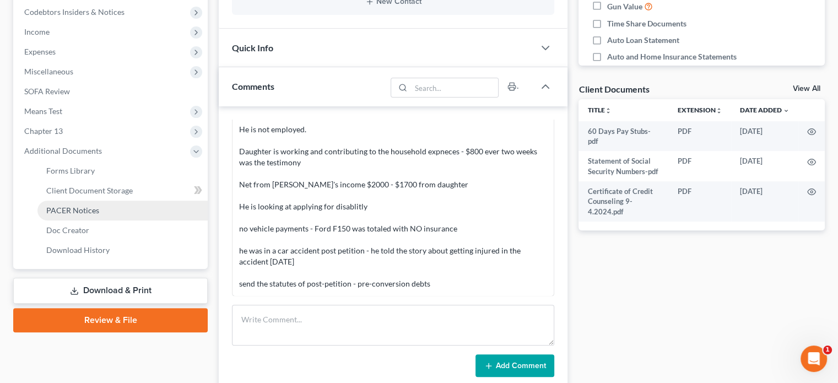
click at [60, 204] on link "PACER Notices" at bounding box center [122, 210] width 170 height 20
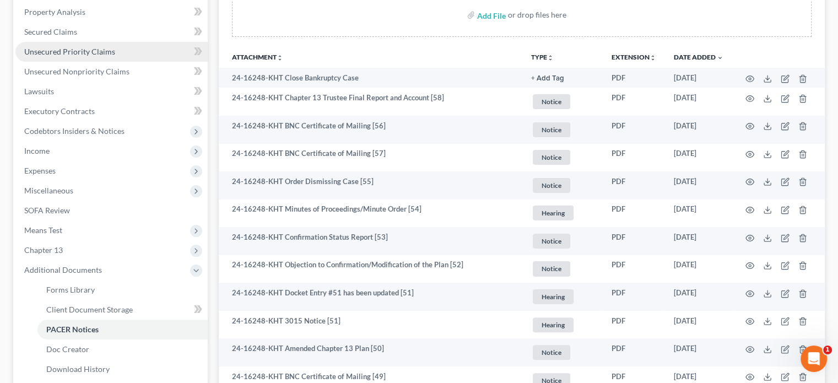
scroll to position [275, 0]
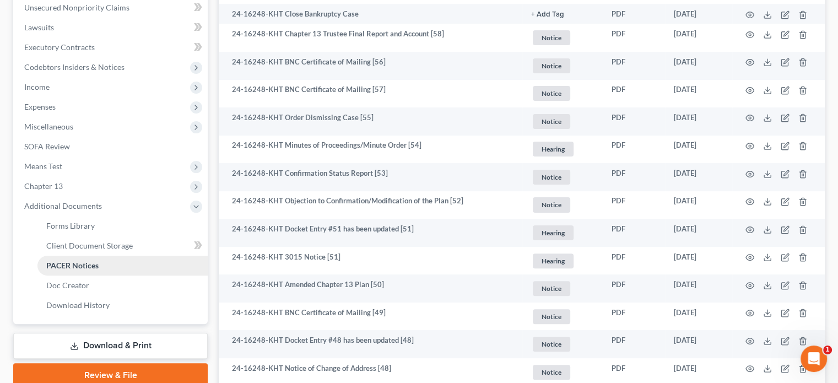
click at [83, 262] on span "PACER Notices" at bounding box center [72, 264] width 52 height 9
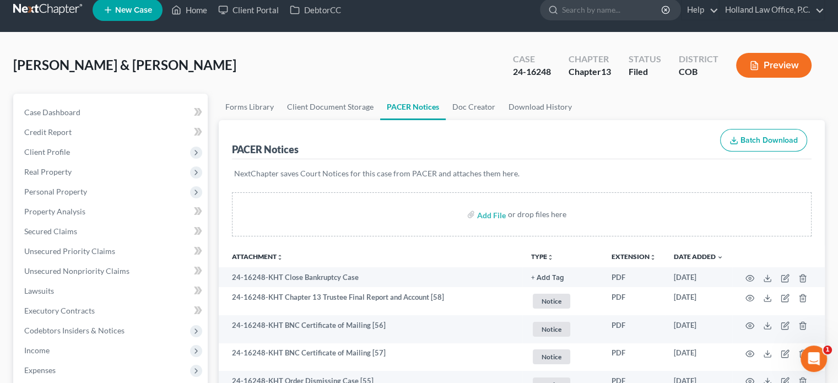
scroll to position [0, 0]
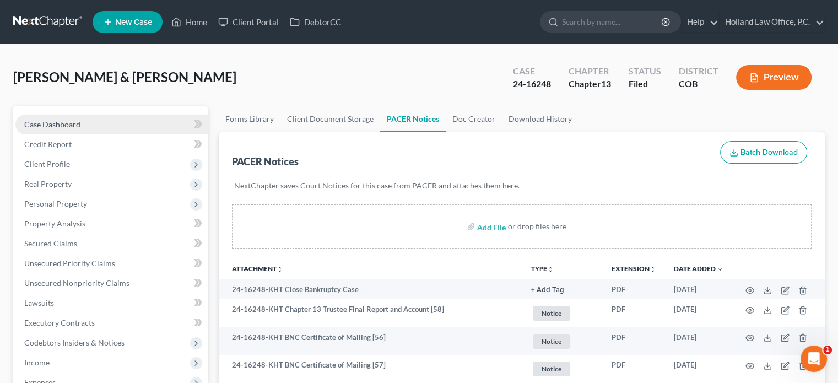
click at [64, 121] on span "Case Dashboard" at bounding box center [52, 123] width 56 height 9
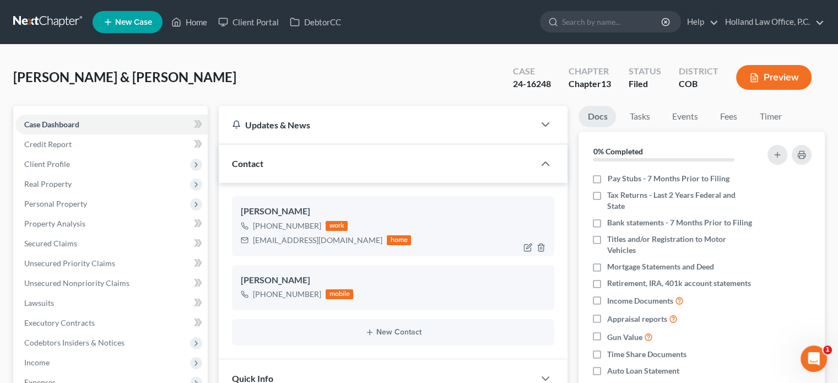
scroll to position [124, 0]
click at [200, 21] on link "Home" at bounding box center [189, 22] width 47 height 20
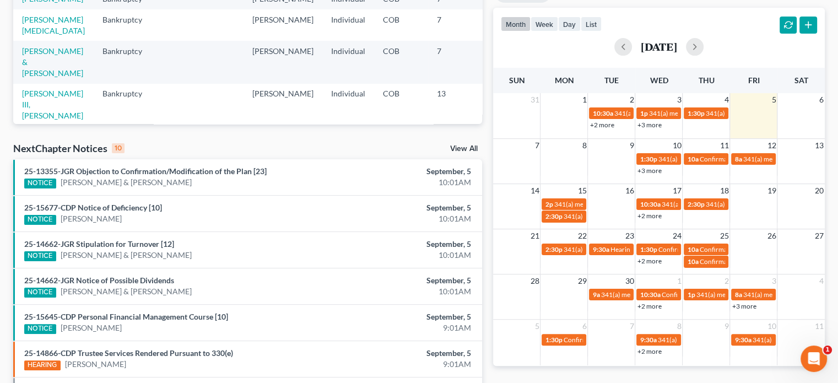
scroll to position [220, 0]
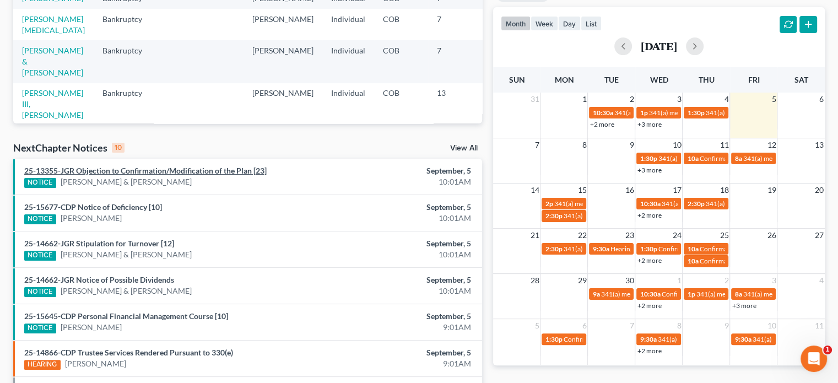
click at [167, 169] on link "25-13355-JGR Objection to Confirmation/Modification of the Plan [23]" at bounding box center [145, 170] width 242 height 9
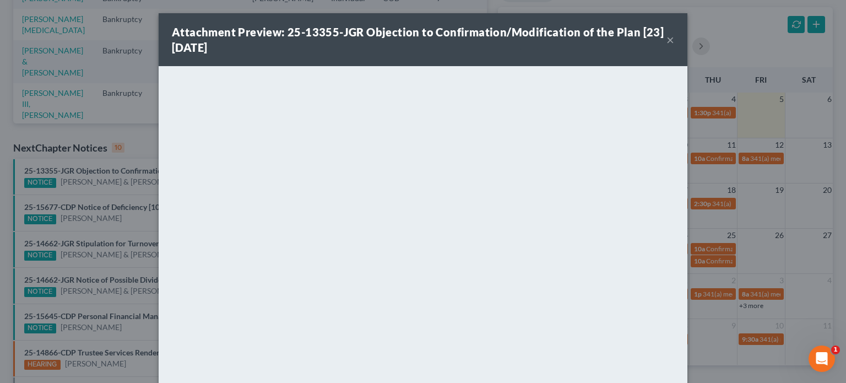
click at [666, 37] on button "×" at bounding box center [670, 39] width 8 height 13
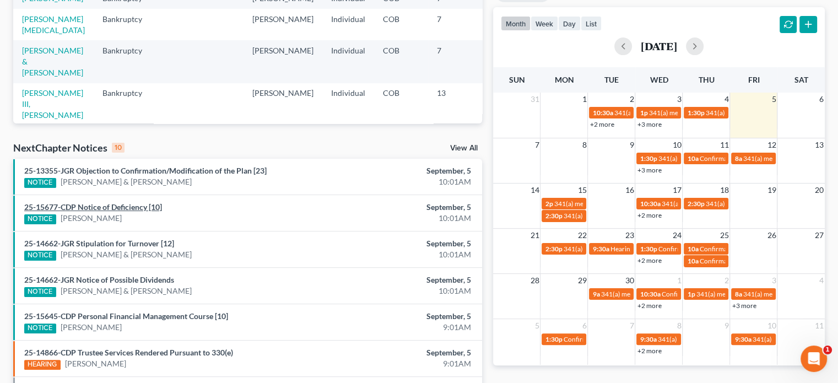
click at [101, 206] on link "25-15677-CDP Notice of Deficiency [10]" at bounding box center [93, 206] width 138 height 9
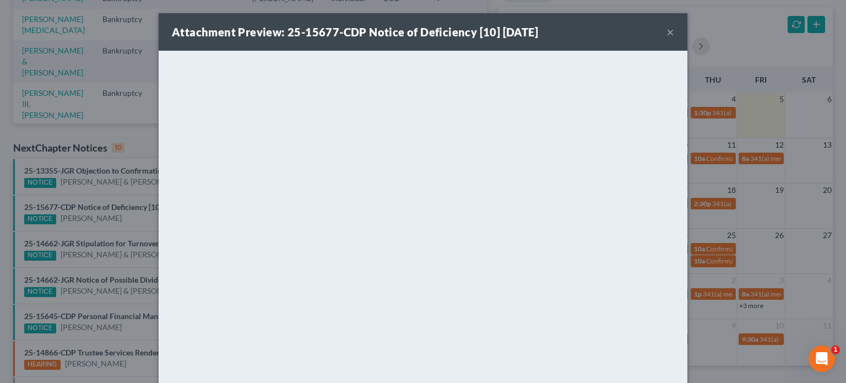
click at [667, 33] on button "×" at bounding box center [670, 31] width 8 height 13
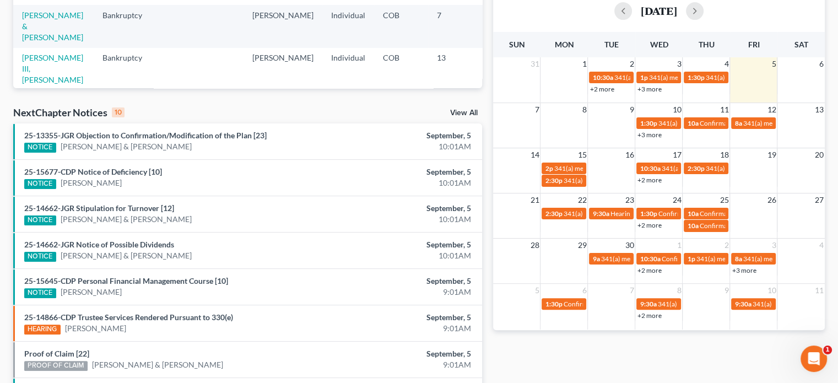
scroll to position [275, 0]
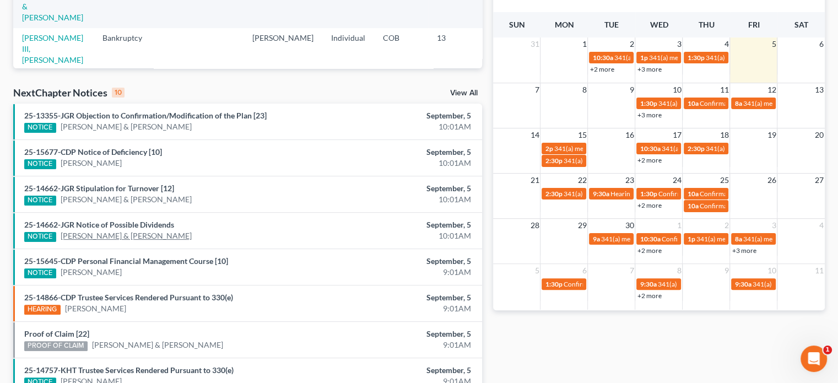
click at [145, 235] on link "[PERSON_NAME] & [PERSON_NAME]" at bounding box center [126, 235] width 131 height 11
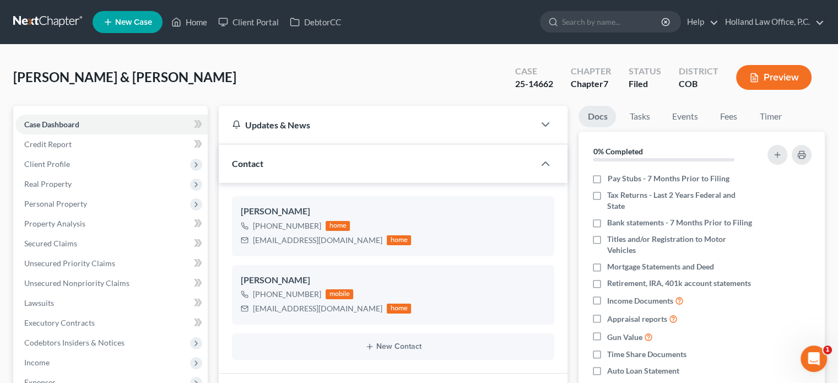
scroll to position [123, 0]
click at [189, 18] on link "Home" at bounding box center [189, 22] width 47 height 20
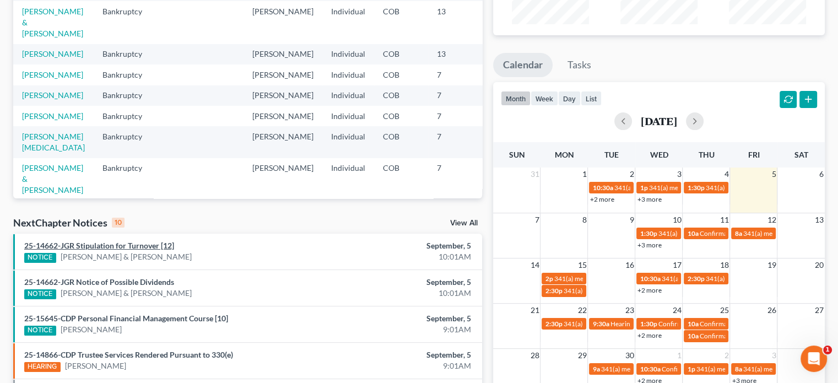
scroll to position [165, 0]
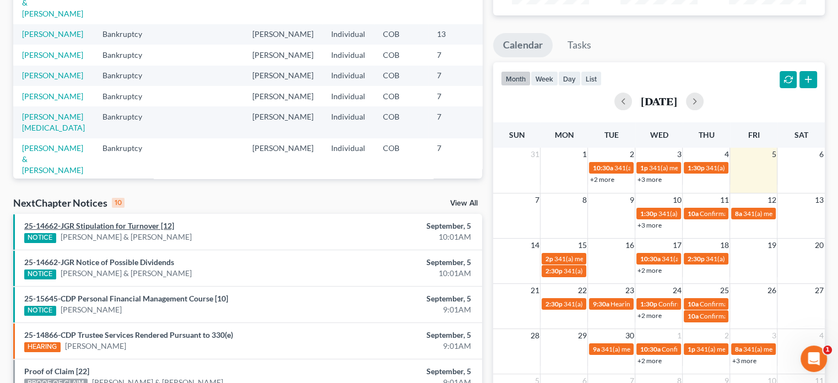
click at [134, 224] on link "25-14662-JGR Stipulation for Turnover [12]" at bounding box center [99, 225] width 150 height 9
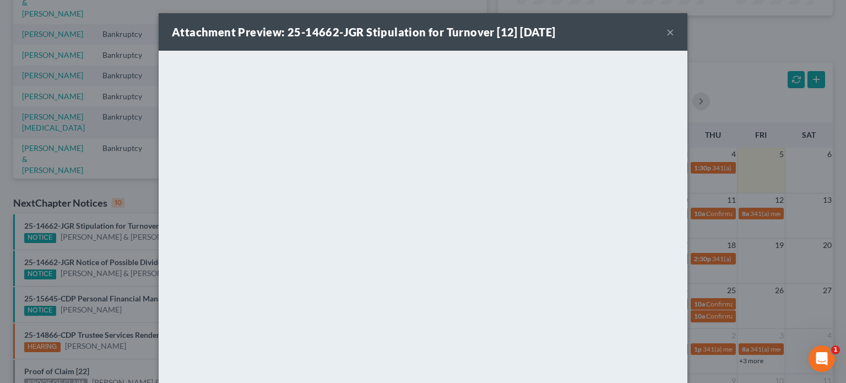
click at [667, 35] on button "×" at bounding box center [670, 31] width 8 height 13
